Goal: Navigation & Orientation: Go to known website

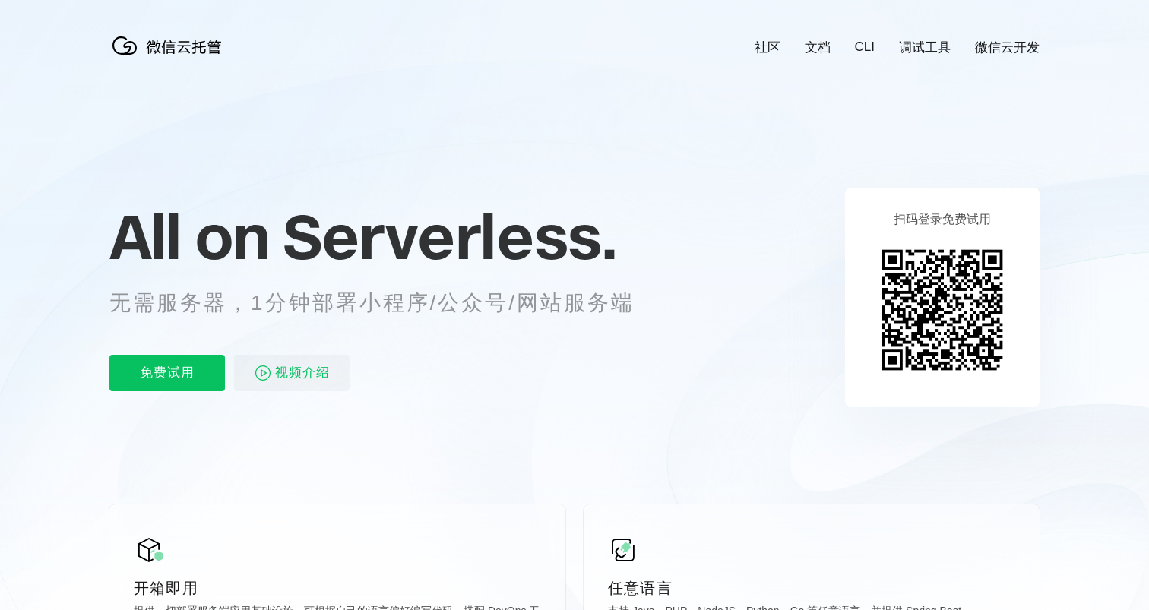
scroll to position [0, 2703]
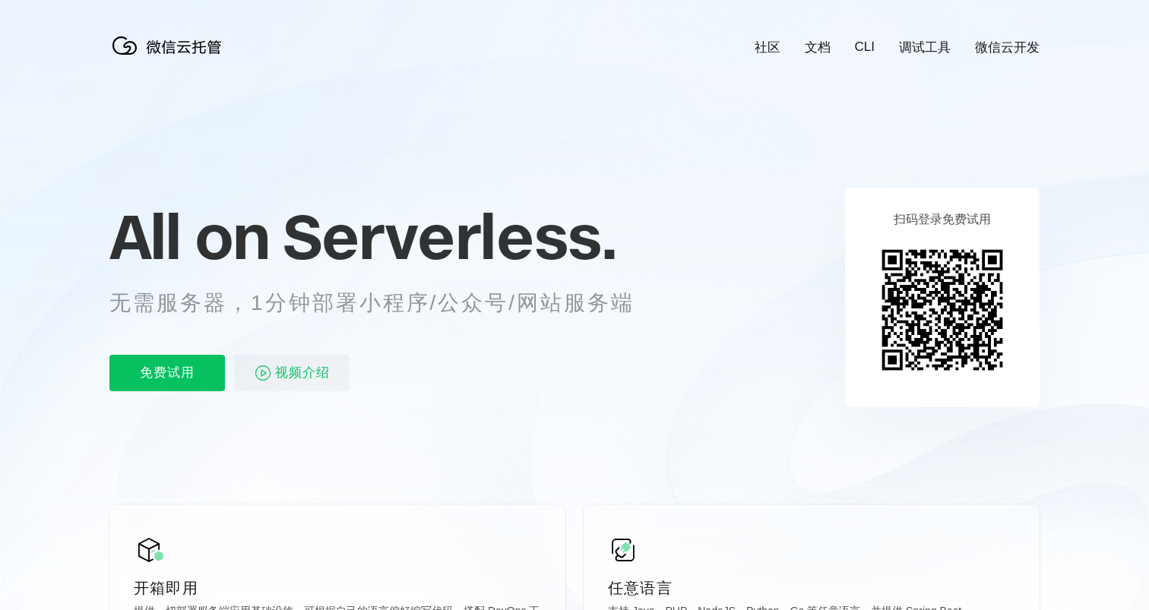
scroll to position [0, 2703]
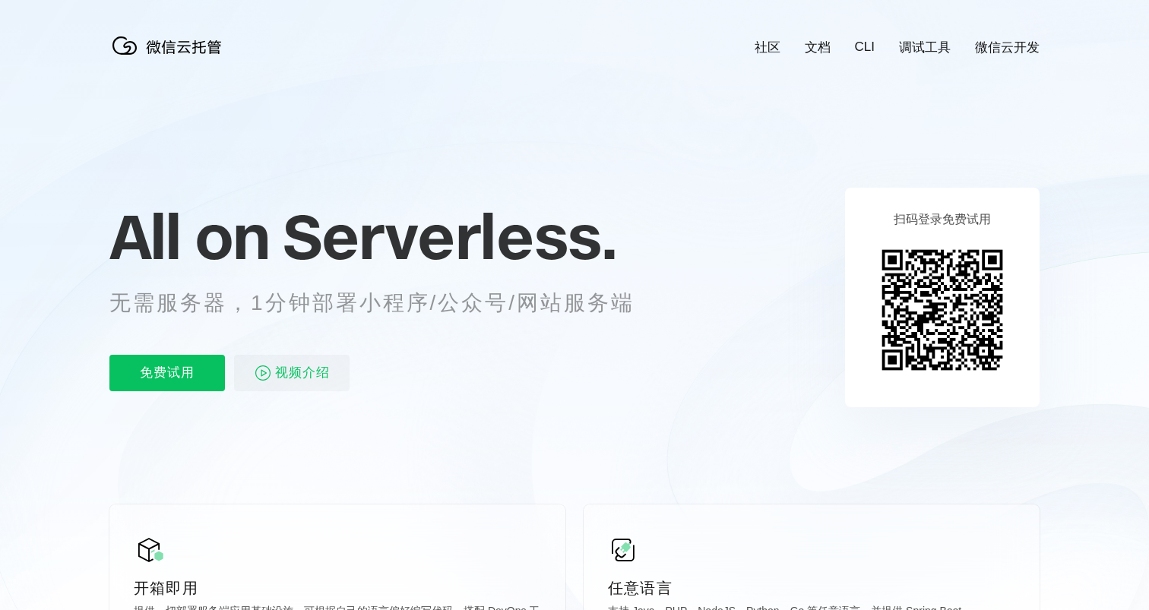
scroll to position [0, 2703]
